Goal: Information Seeking & Learning: Learn about a topic

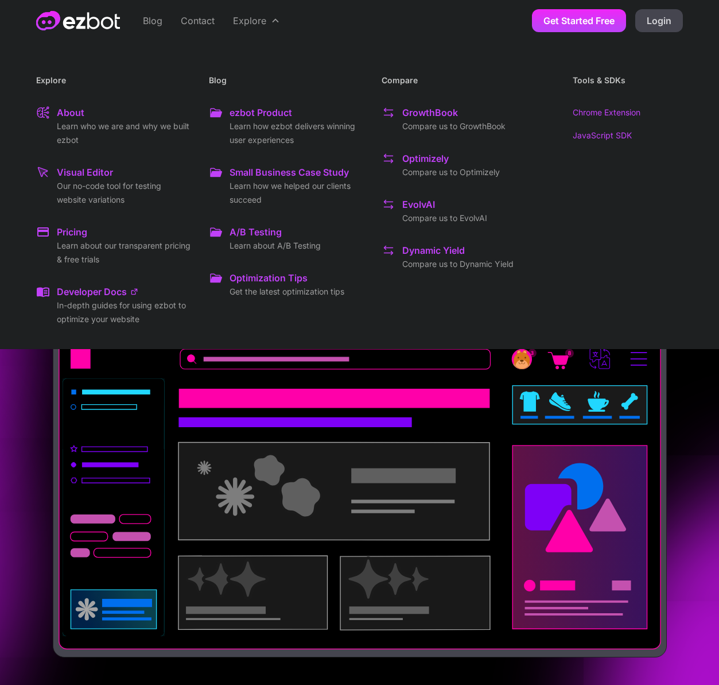
click at [258, 231] on div "A/B Testing" at bounding box center [256, 232] width 52 height 14
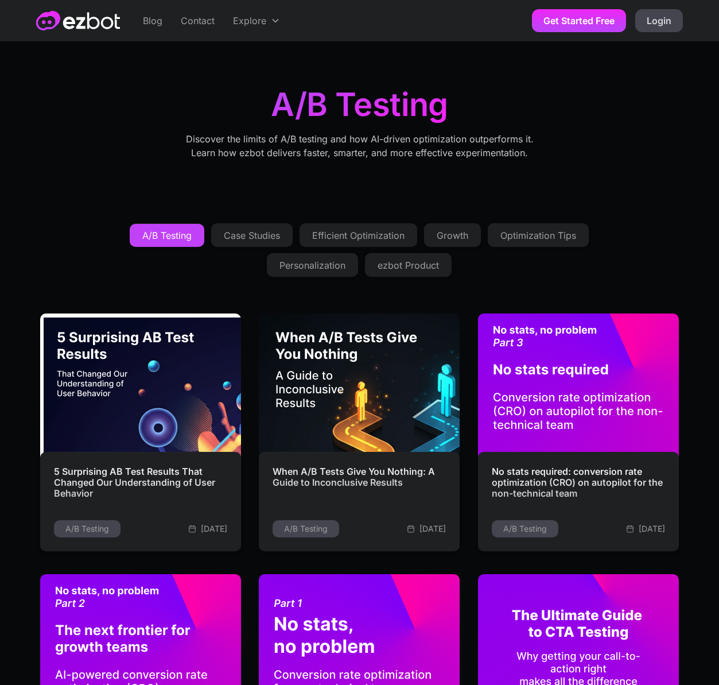
click at [263, 232] on div "Case Studies" at bounding box center [252, 235] width 56 height 9
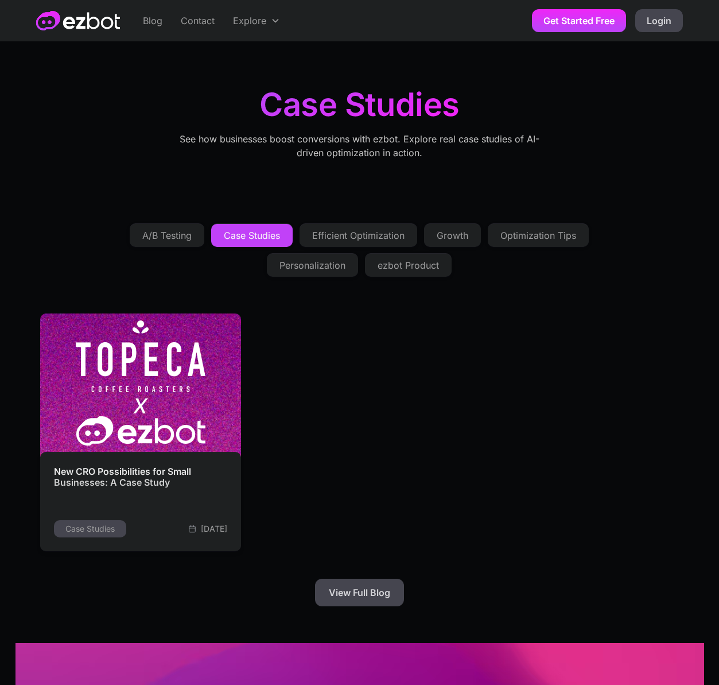
click at [335, 233] on div "Efficient Optimization" at bounding box center [358, 235] width 92 height 9
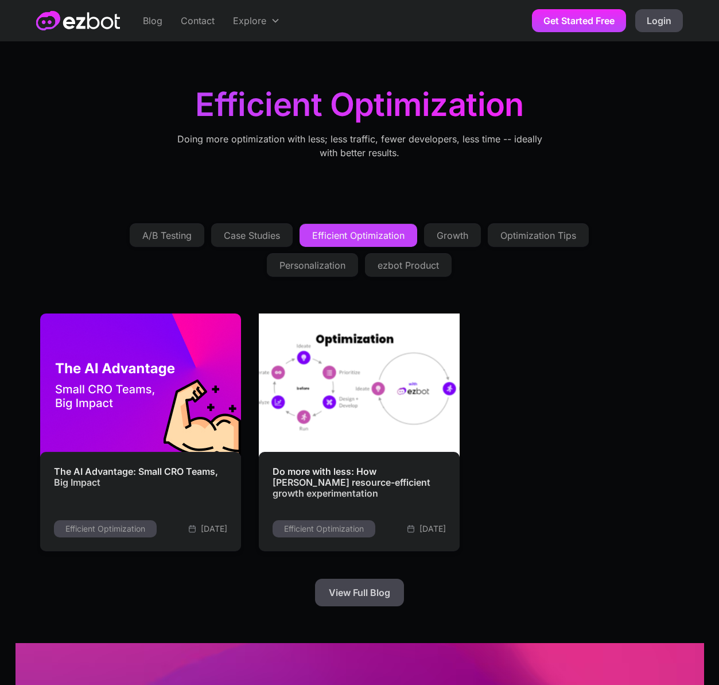
click at [351, 350] on img at bounding box center [359, 385] width 221 height 158
click at [455, 236] on div "Growth" at bounding box center [453, 235] width 32 height 9
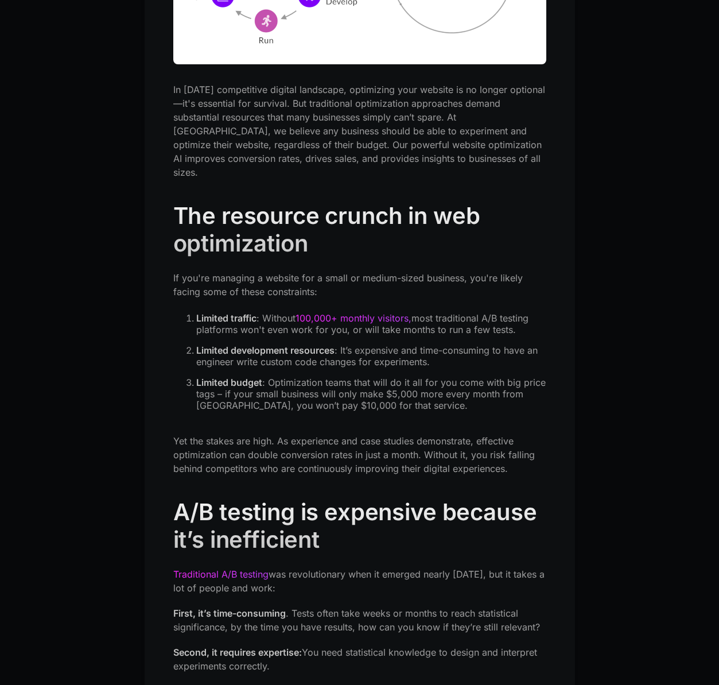
scroll to position [466, 0]
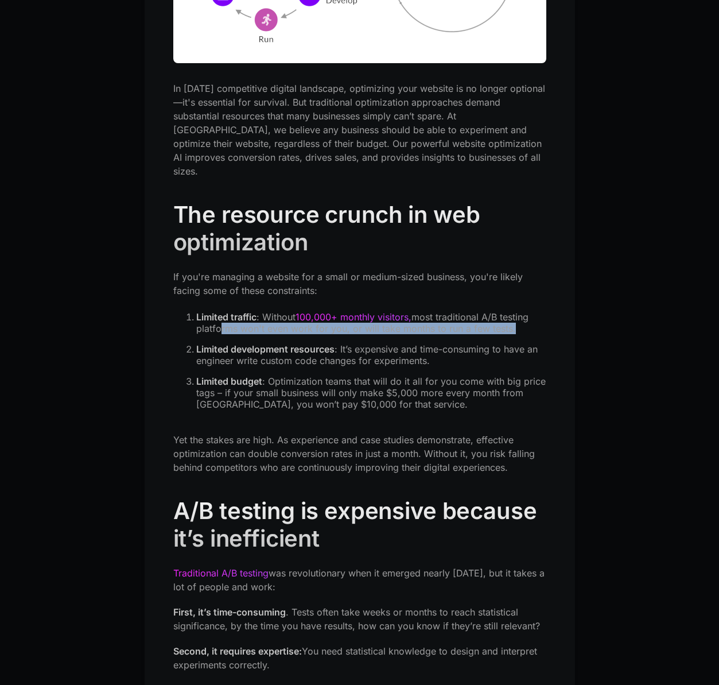
drag, startPoint x: 215, startPoint y: 319, endPoint x: 421, endPoint y: 329, distance: 206.9
click at [421, 329] on ol "Limited traffic : Without 100,000+ monthly visitors, most traditional A/B testi…" at bounding box center [359, 365] width 373 height 108
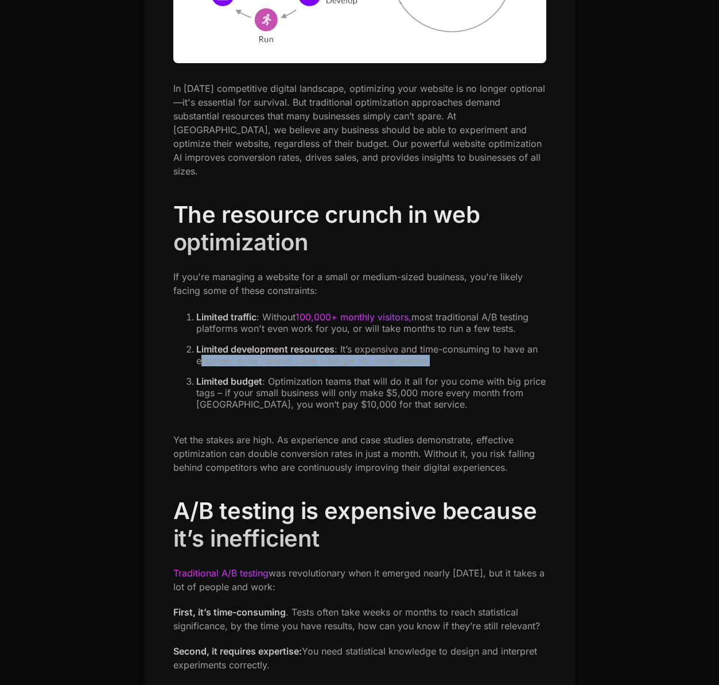
drag, startPoint x: 201, startPoint y: 341, endPoint x: 428, endPoint y: 358, distance: 227.4
click at [428, 358] on ol "Limited traffic : Without 100,000+ monthly visitors, most traditional A/B testi…" at bounding box center [359, 365] width 373 height 108
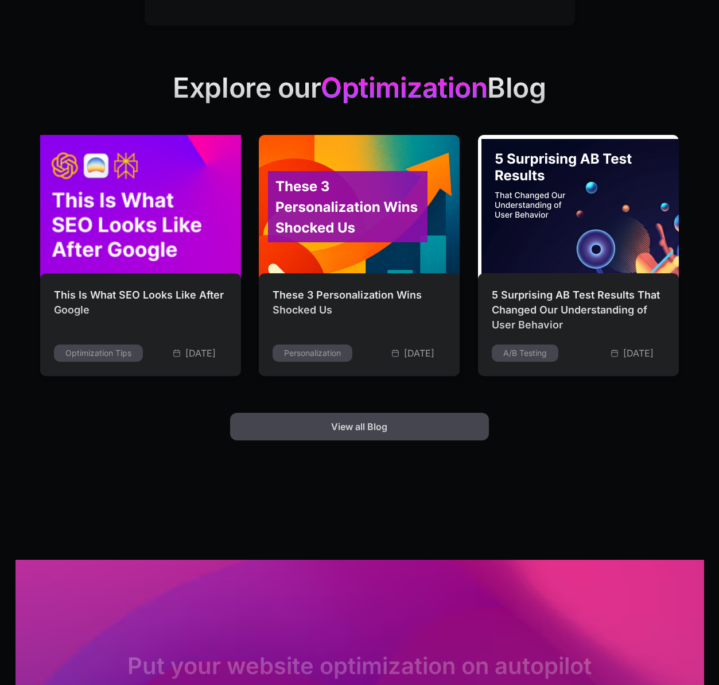
scroll to position [3435, 0]
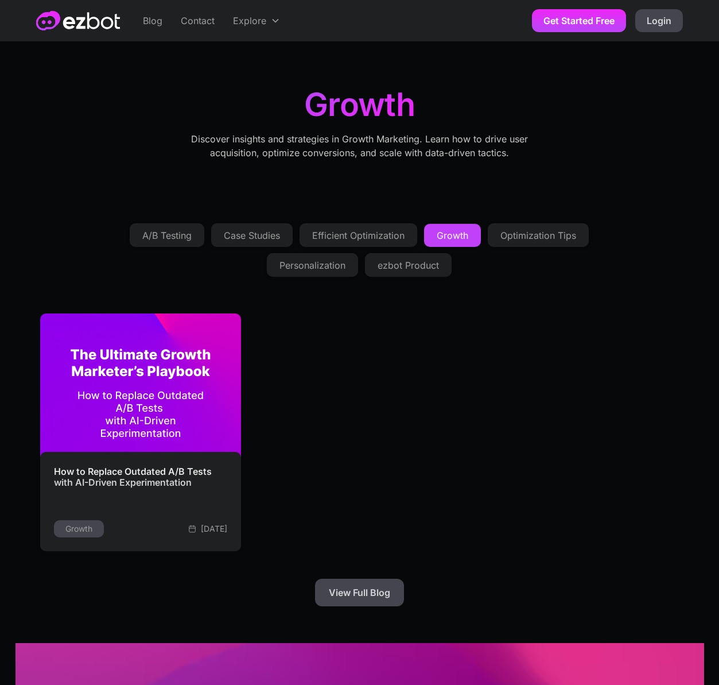
click at [528, 236] on div "Optimization Tips" at bounding box center [539, 235] width 76 height 9
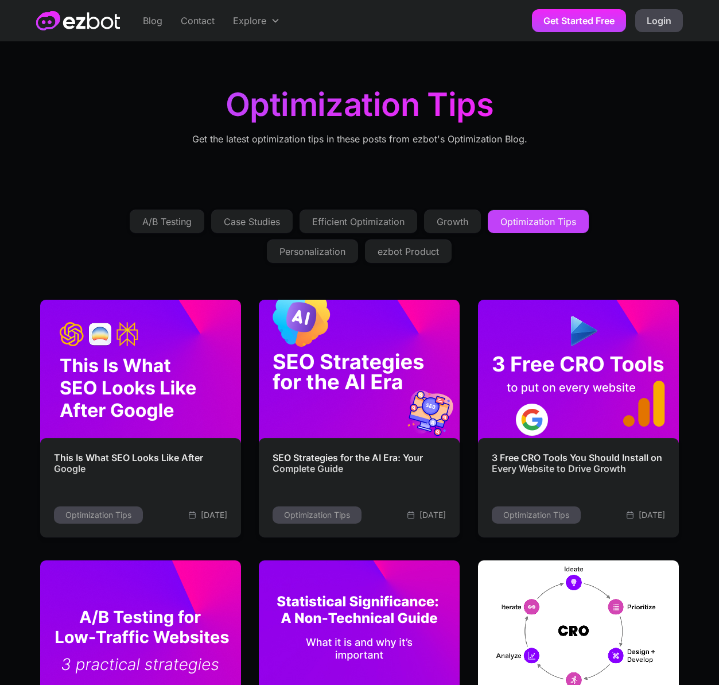
click at [303, 250] on div "Personalization" at bounding box center [313, 251] width 66 height 9
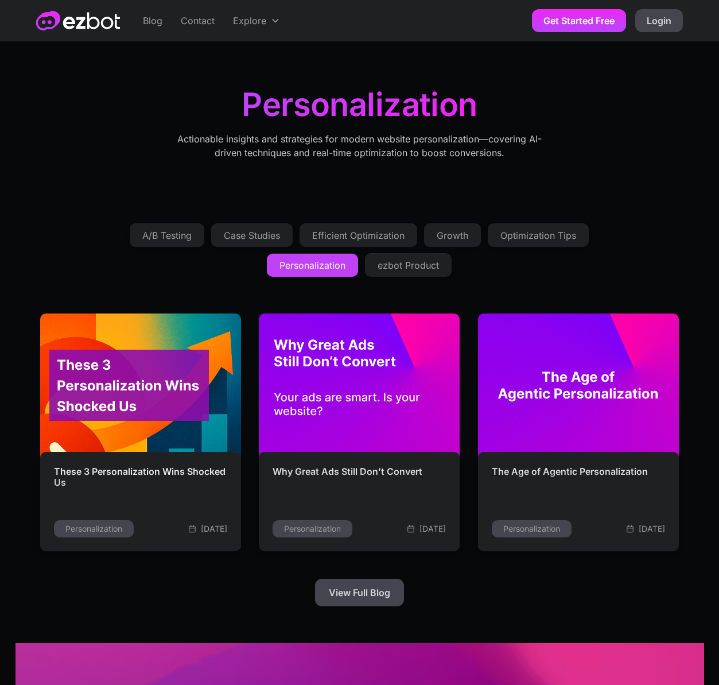
click at [408, 264] on div "ezbot Product" at bounding box center [408, 265] width 61 height 9
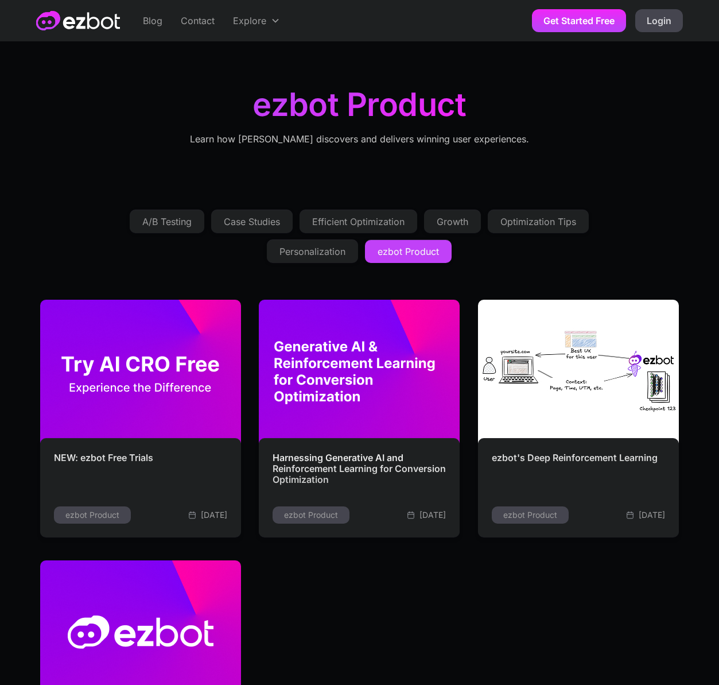
click at [170, 217] on div "A/B Testing" at bounding box center [166, 221] width 49 height 9
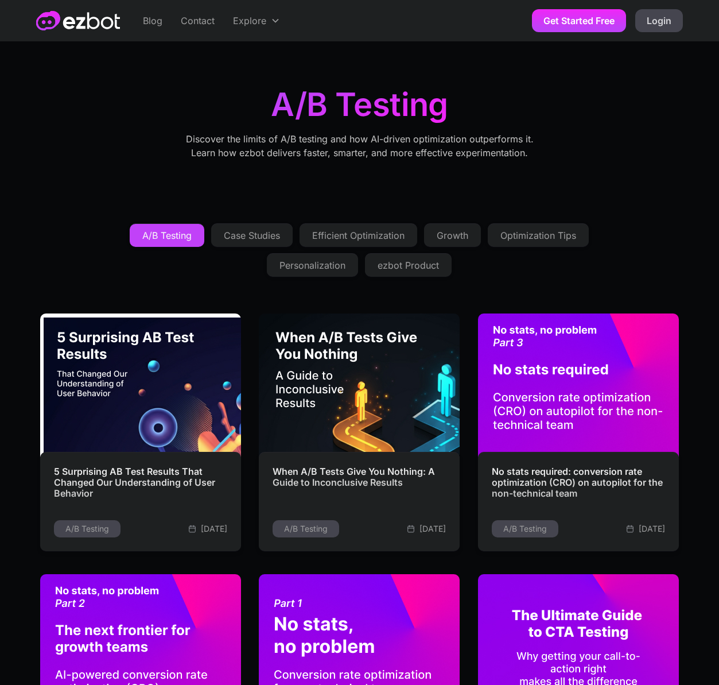
click at [253, 238] on div "Case Studies" at bounding box center [252, 235] width 56 height 9
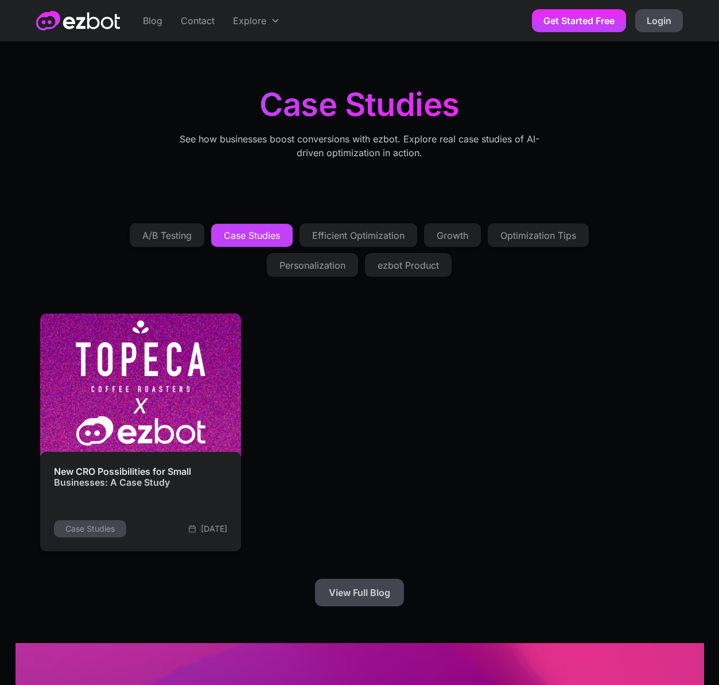
click at [332, 236] on div "Efficient Optimization" at bounding box center [358, 235] width 92 height 9
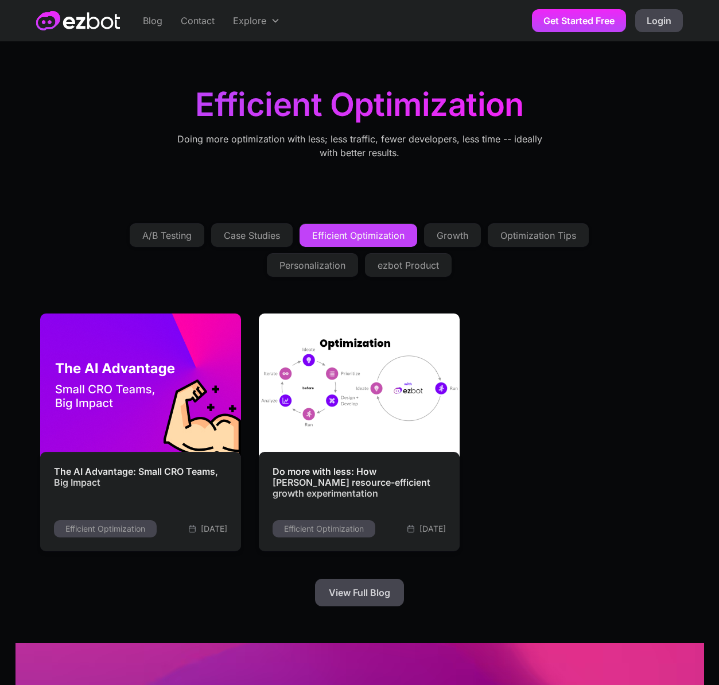
click at [183, 231] on div "A/B Testing" at bounding box center [166, 235] width 49 height 9
